Goal: Transaction & Acquisition: Book appointment/travel/reservation

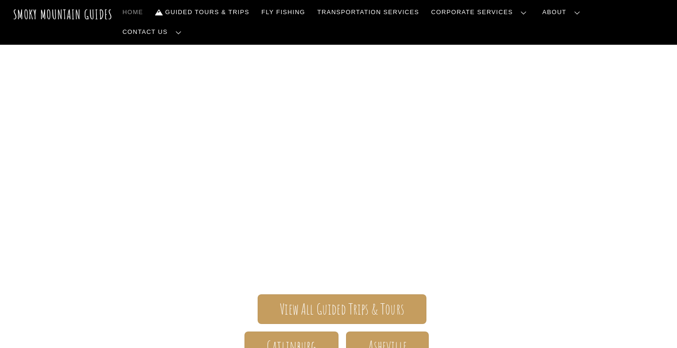
scroll to position [35, 0]
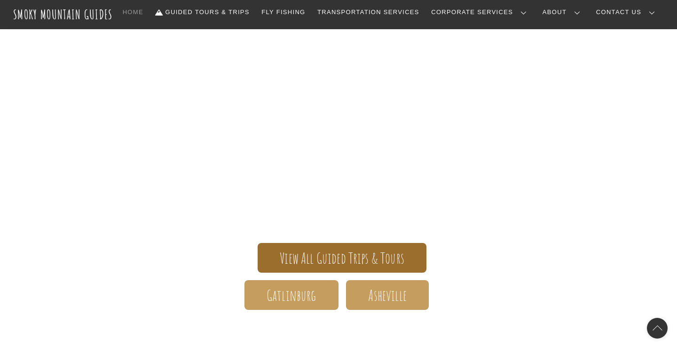
click at [343, 253] on span "View All Guided Trips & Tours" at bounding box center [342, 258] width 125 height 10
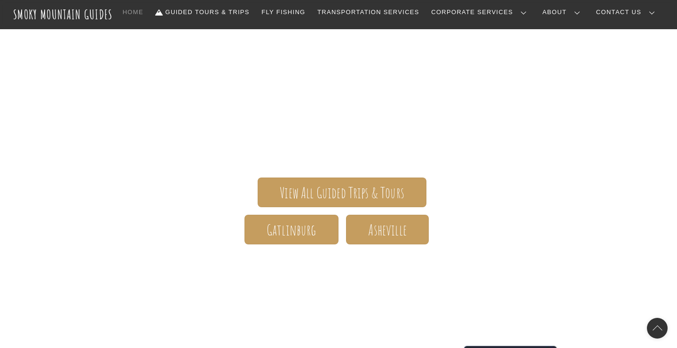
scroll to position [101, 0]
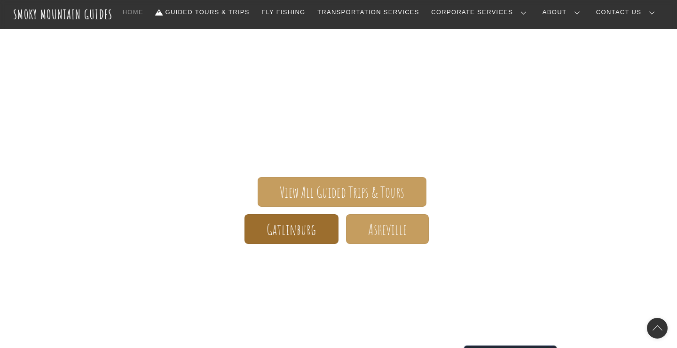
click at [320, 236] on link "Gatlinburg" at bounding box center [292, 229] width 94 height 30
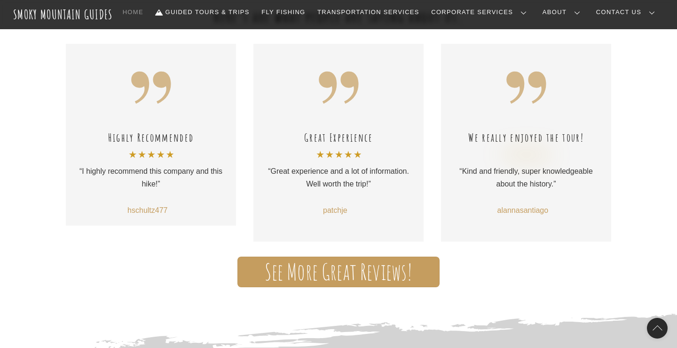
scroll to position [617, 0]
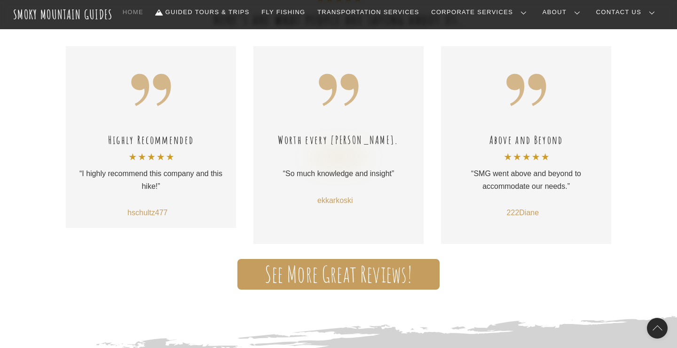
click at [375, 269] on span "See More Great Reviews!" at bounding box center [339, 274] width 148 height 10
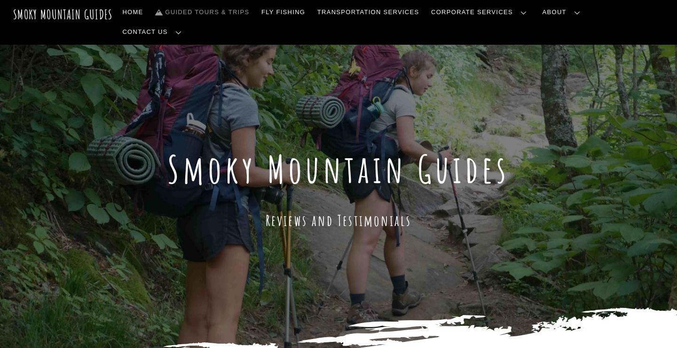
click at [253, 11] on link "Guided Tours & Trips" at bounding box center [202, 12] width 102 height 20
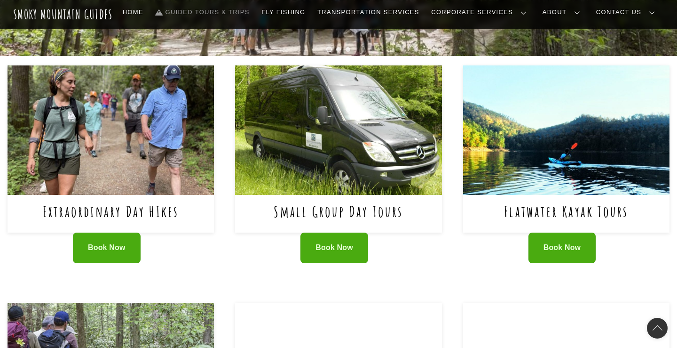
scroll to position [349, 0]
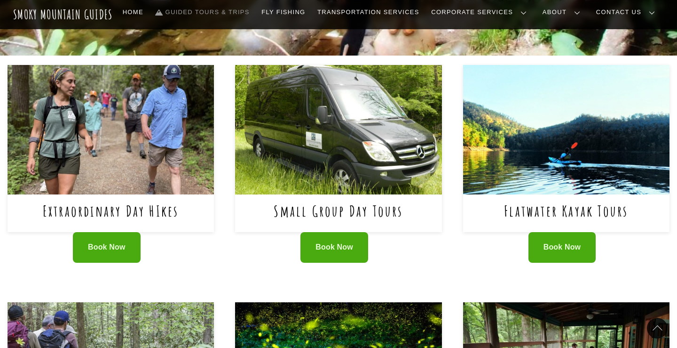
click at [94, 208] on link "Extraordinary Day HIkes" at bounding box center [111, 210] width 136 height 19
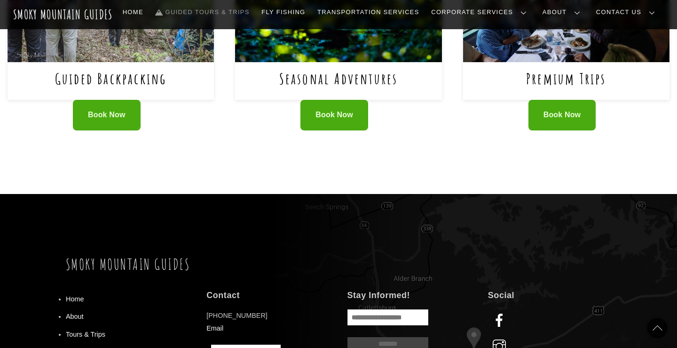
scroll to position [711, 0]
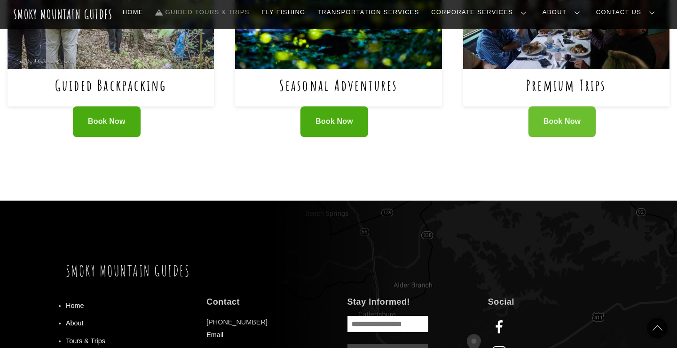
click at [551, 117] on span "Book Now" at bounding box center [563, 122] width 38 height 10
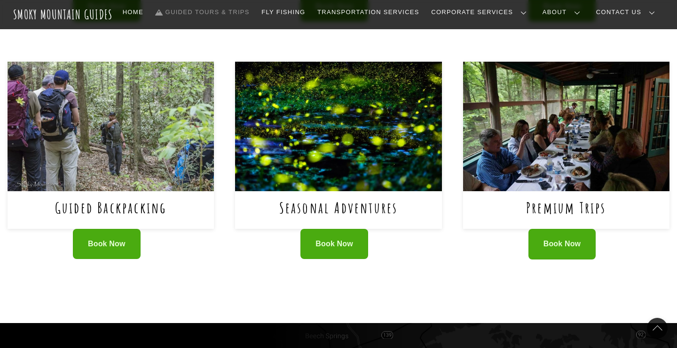
scroll to position [627, 0]
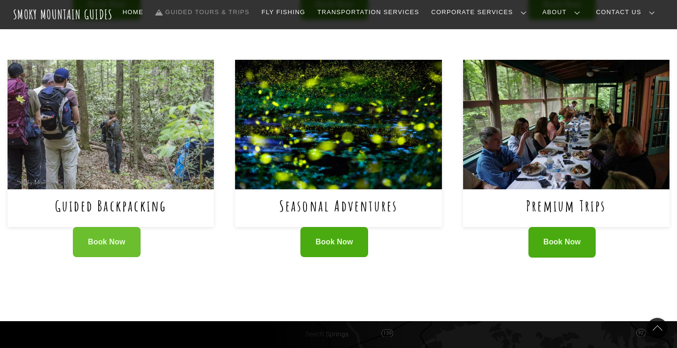
click at [120, 237] on span "Book Now" at bounding box center [107, 242] width 38 height 10
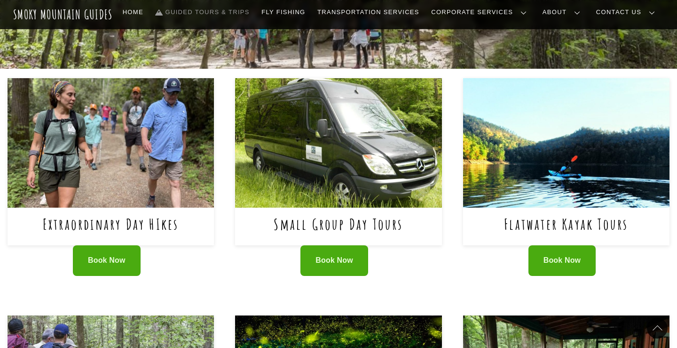
scroll to position [333, 0]
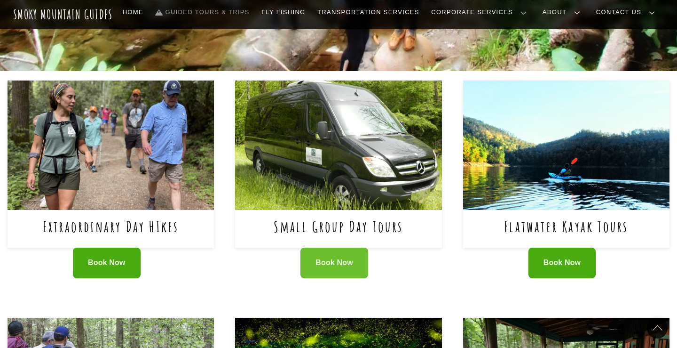
click at [330, 259] on span "Book Now" at bounding box center [335, 263] width 38 height 10
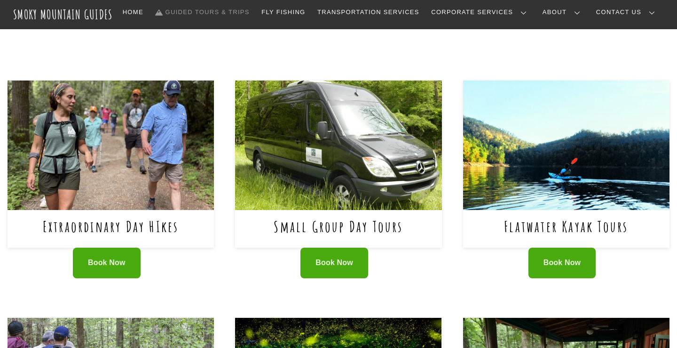
scroll to position [333, 0]
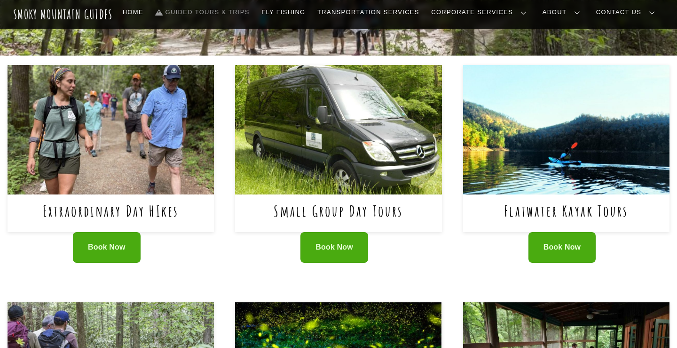
scroll to position [349, 0]
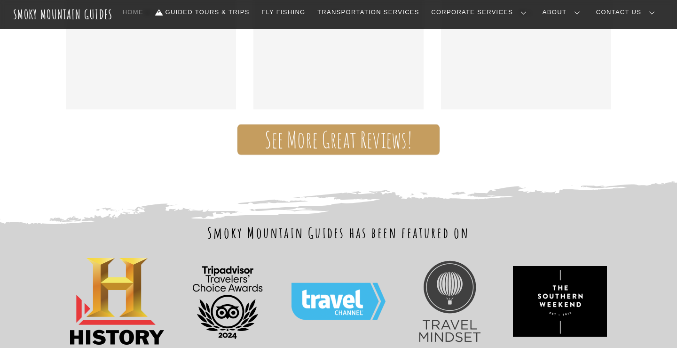
scroll to position [680, 0]
